Goal: Understand process/instructions

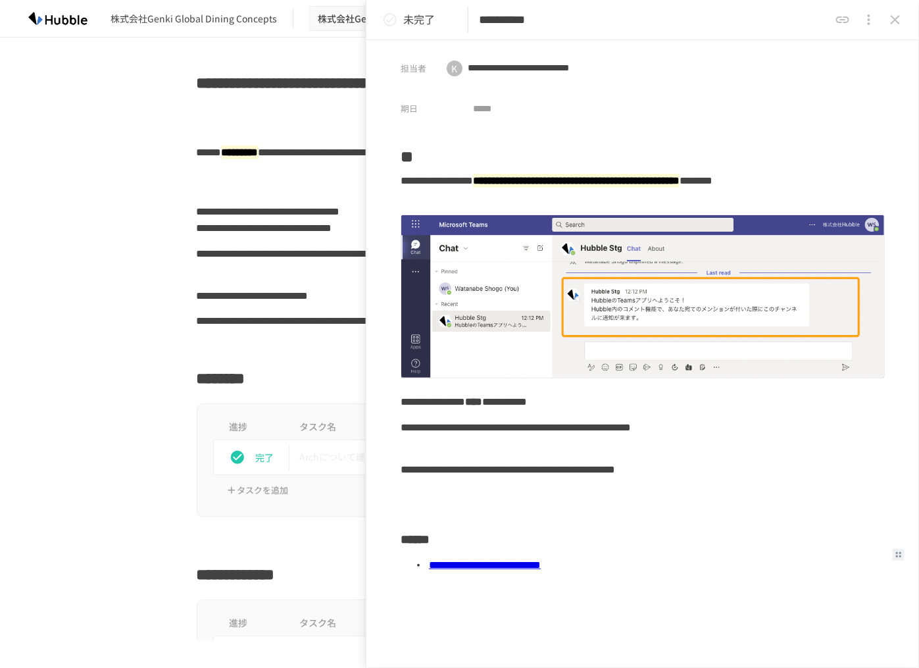
scroll to position [622, 0]
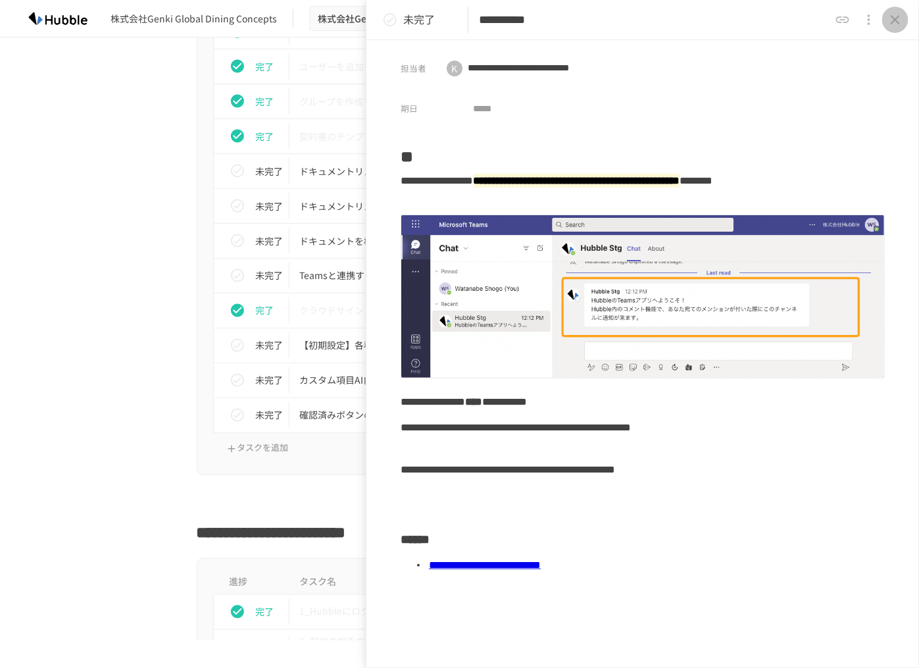
click at [895, 19] on icon "close drawer" at bounding box center [895, 19] width 9 height 9
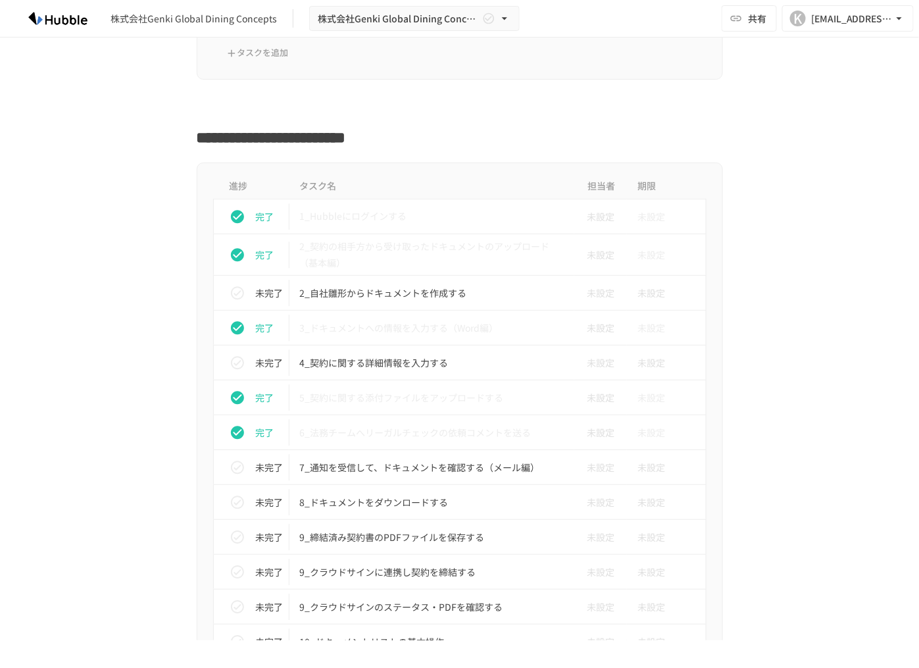
scroll to position [1018, 0]
click at [389, 364] on p "4_契約に関する詳細情報を入力する" at bounding box center [432, 361] width 264 height 16
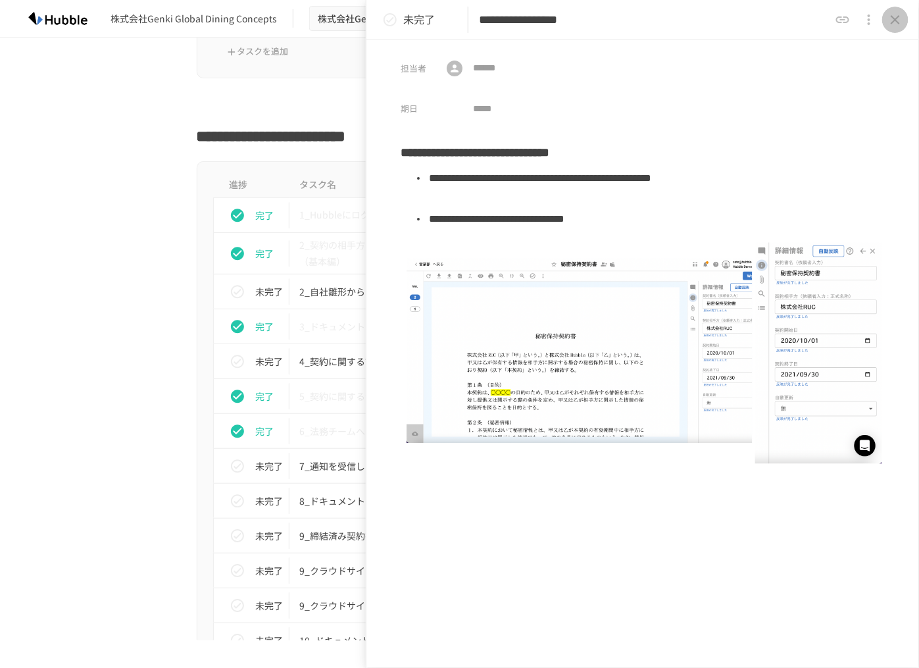
click at [899, 18] on icon "close drawer" at bounding box center [895, 20] width 16 height 16
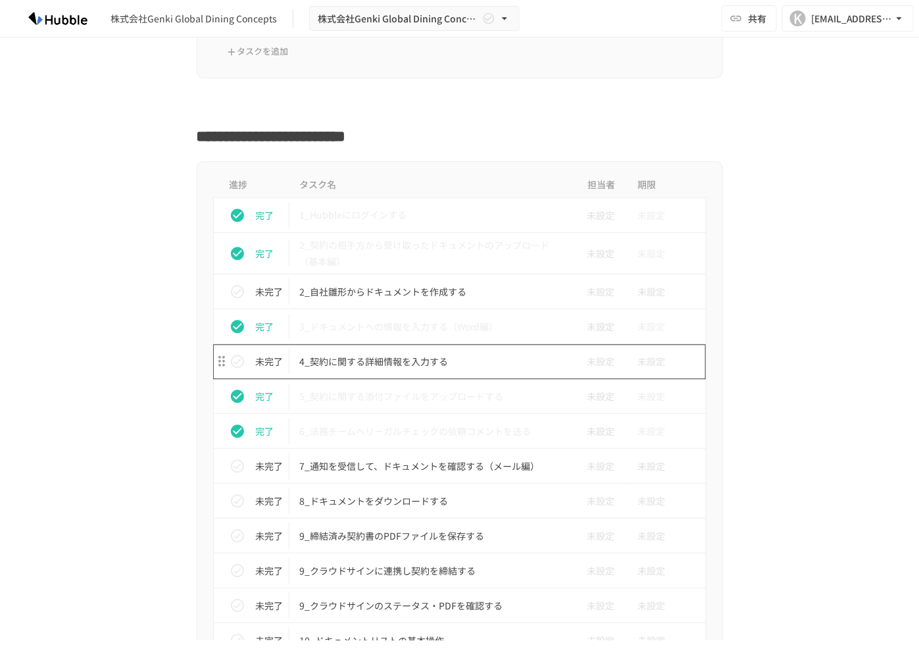
click at [377, 362] on p "4_契約に関する詳細情報を入力する" at bounding box center [432, 361] width 264 height 16
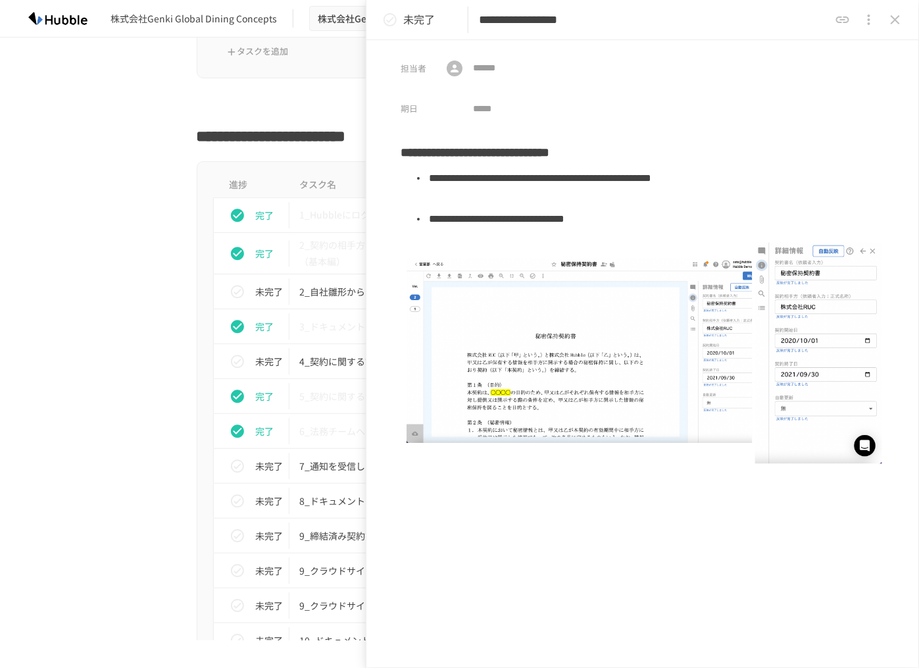
click at [897, 23] on icon "close drawer" at bounding box center [895, 20] width 16 height 16
